Goal: Download file/media

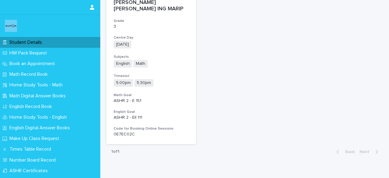
scroll to position [121, 0]
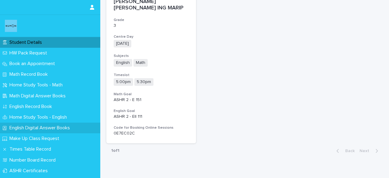
click at [44, 127] on p "English Digital Answer Books" at bounding box center [41, 128] width 68 height 6
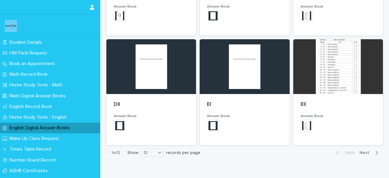
scroll to position [388, 0]
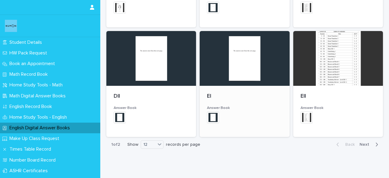
click at [238, 106] on h3 "Answer Book" at bounding box center [244, 107] width 75 height 5
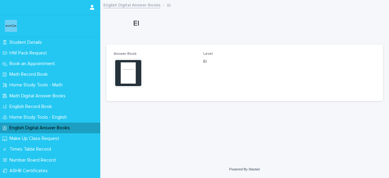
click at [145, 79] on div "This file cannot be opened Download File" at bounding box center [155, 73] width 82 height 30
click at [136, 78] on img at bounding box center [128, 72] width 29 height 29
